Goal: Find specific page/section: Locate item on page

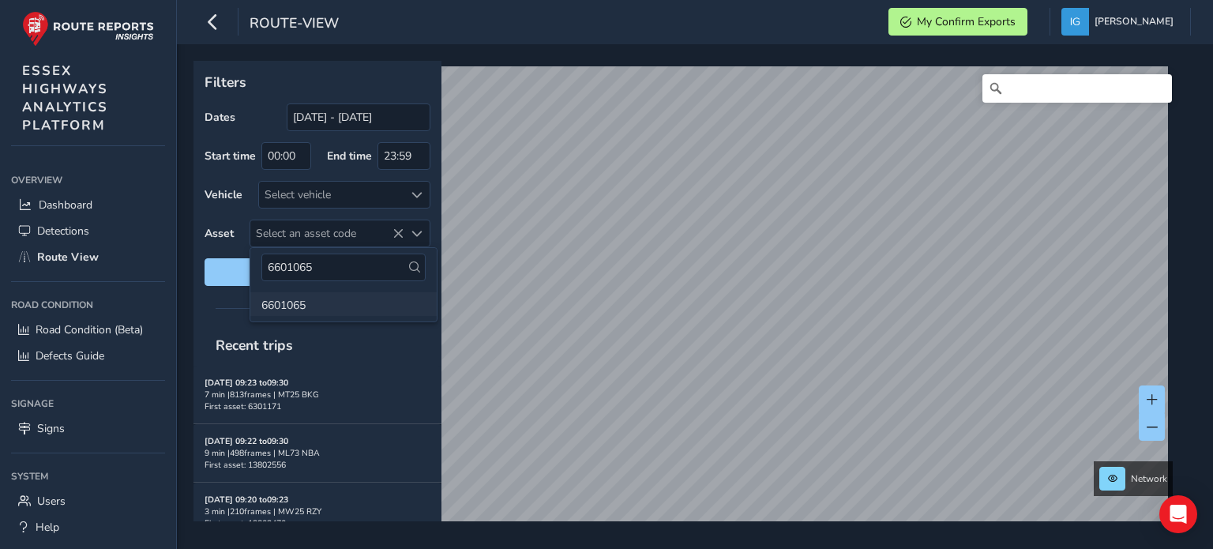
type input "6601065"
click at [282, 299] on li "6601065" at bounding box center [343, 304] width 186 height 24
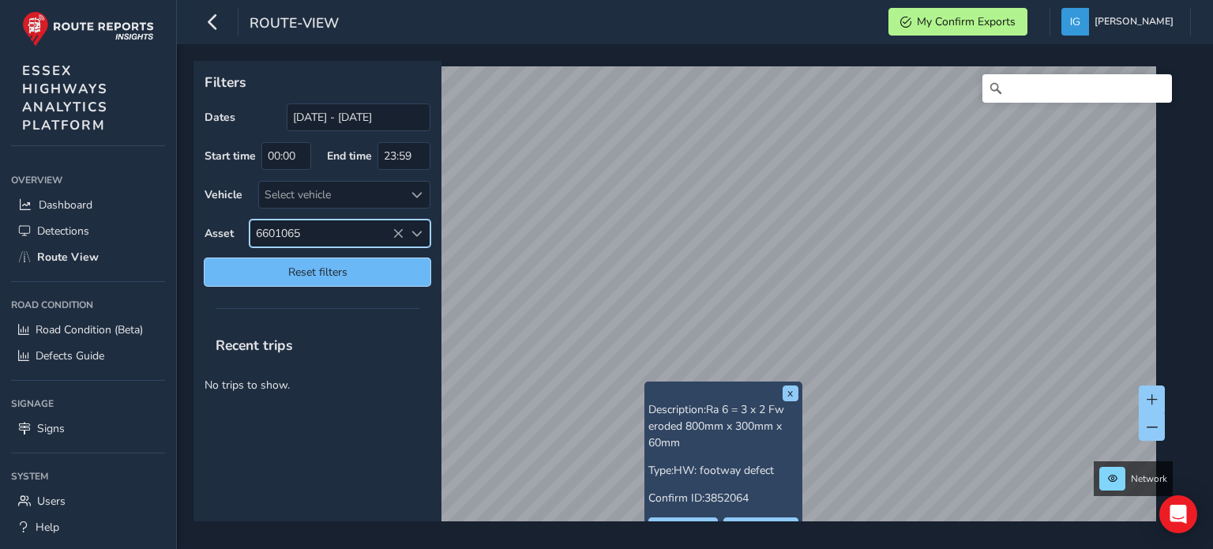
click at [365, 269] on span "Reset filters" at bounding box center [317, 272] width 202 height 15
